Goal: Task Accomplishment & Management: Complete application form

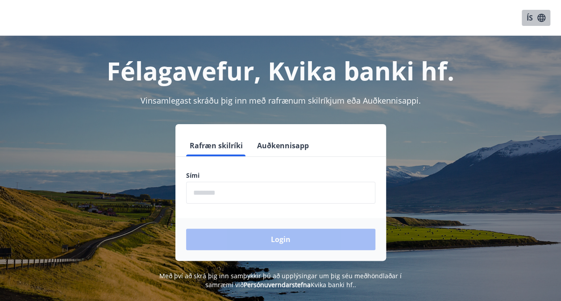
click at [546, 12] on button "ÍS" at bounding box center [536, 18] width 29 height 16
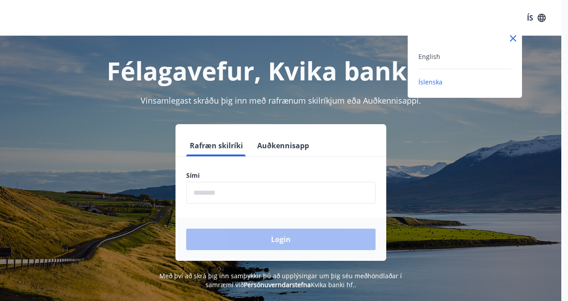
drag, startPoint x: 403, startPoint y: 56, endPoint x: 425, endPoint y: 57, distance: 22.4
click at [405, 57] on div at bounding box center [284, 150] width 568 height 301
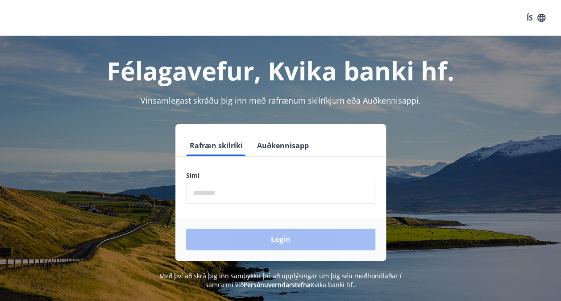
click at [431, 57] on h1 "Félagavefur, Kvika banki hf." at bounding box center [281, 71] width 540 height 34
click at [537, 18] on icon "button" at bounding box center [542, 18] width 10 height 10
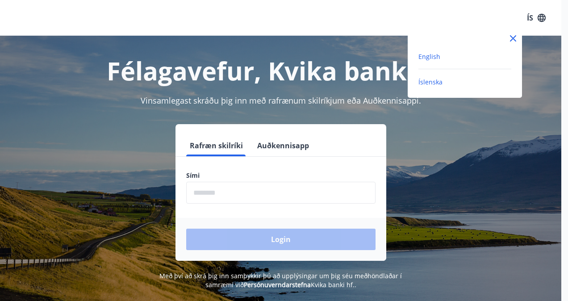
click at [420, 54] on span "English" at bounding box center [429, 56] width 22 height 8
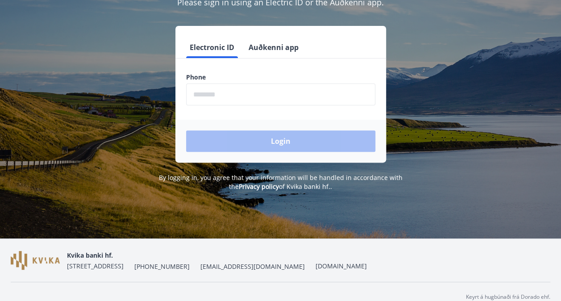
scroll to position [109, 0]
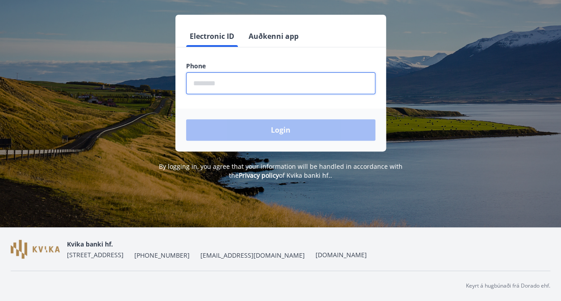
click at [238, 79] on input "phone" at bounding box center [280, 83] width 189 height 22
